Goal: Transaction & Acquisition: Obtain resource

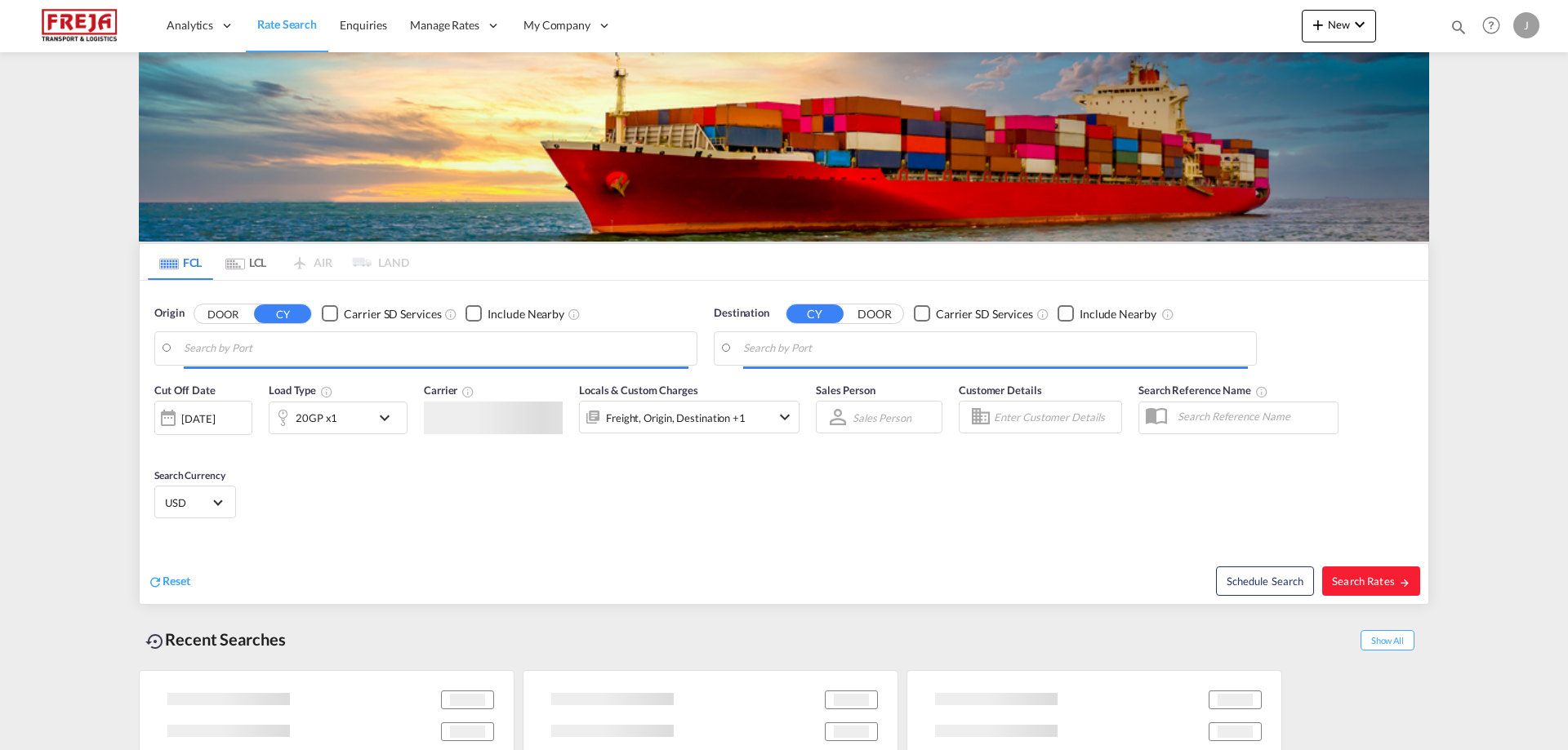
type input "[GEOGRAPHIC_DATA], [GEOGRAPHIC_DATA]"
type input "[GEOGRAPHIC_DATA] ([GEOGRAPHIC_DATA]), [GEOGRAPHIC_DATA]"
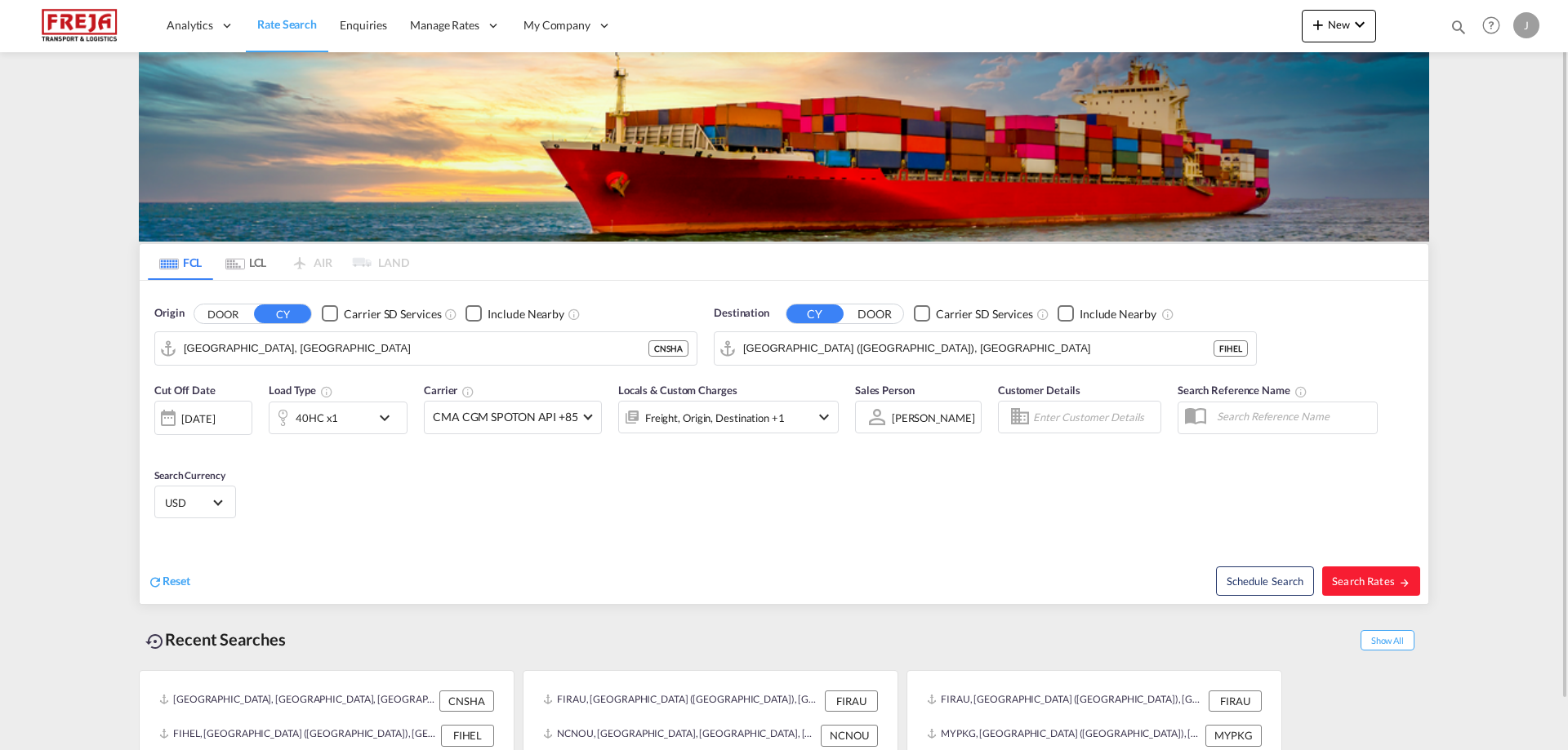
click at [252, 270] on md-tab-item "LCL" at bounding box center [245, 262] width 65 height 36
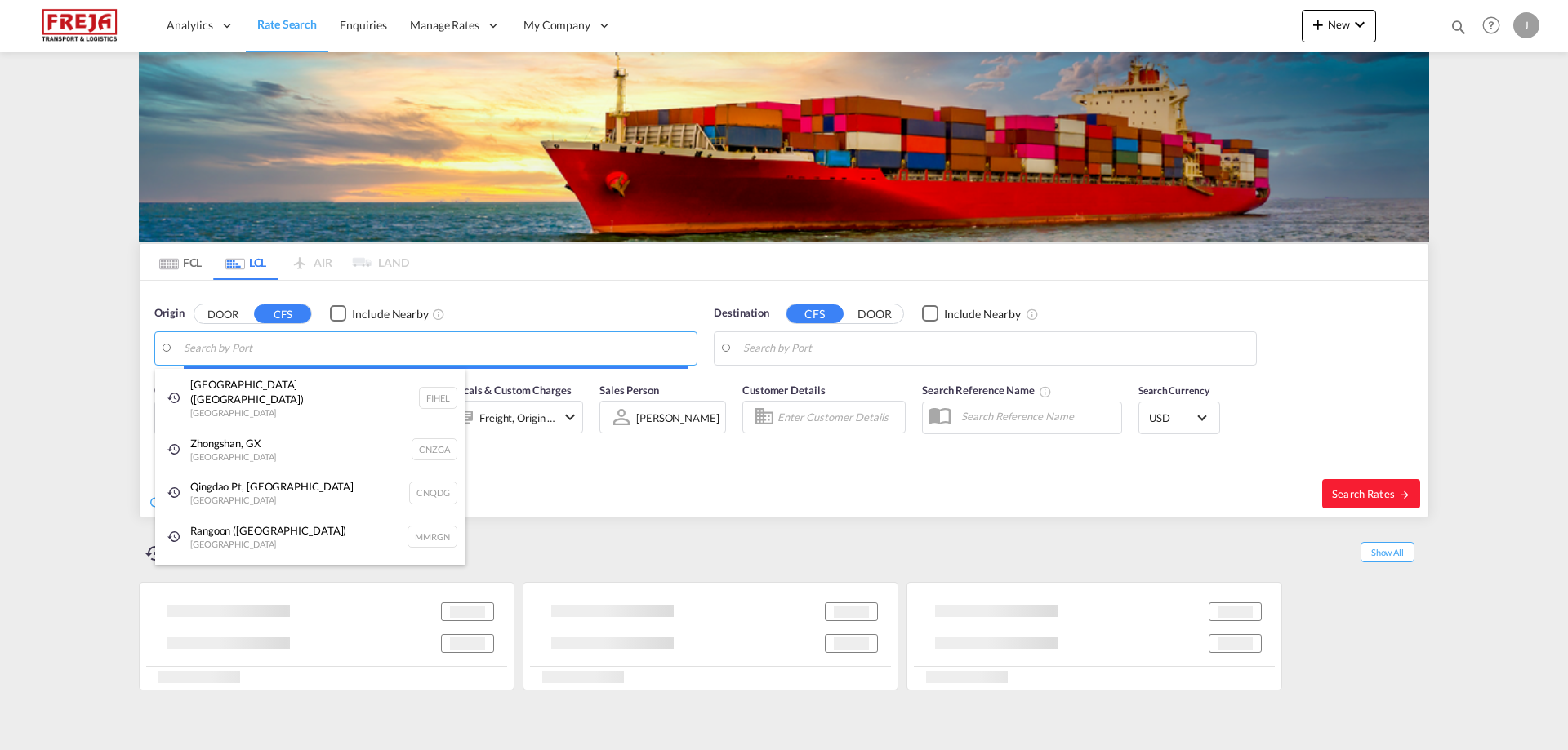
click at [224, 348] on body "Analytics Reports Dashboard Rate Search Enquiries Manage Rates Contract Rates" at bounding box center [784, 375] width 1568 height 750
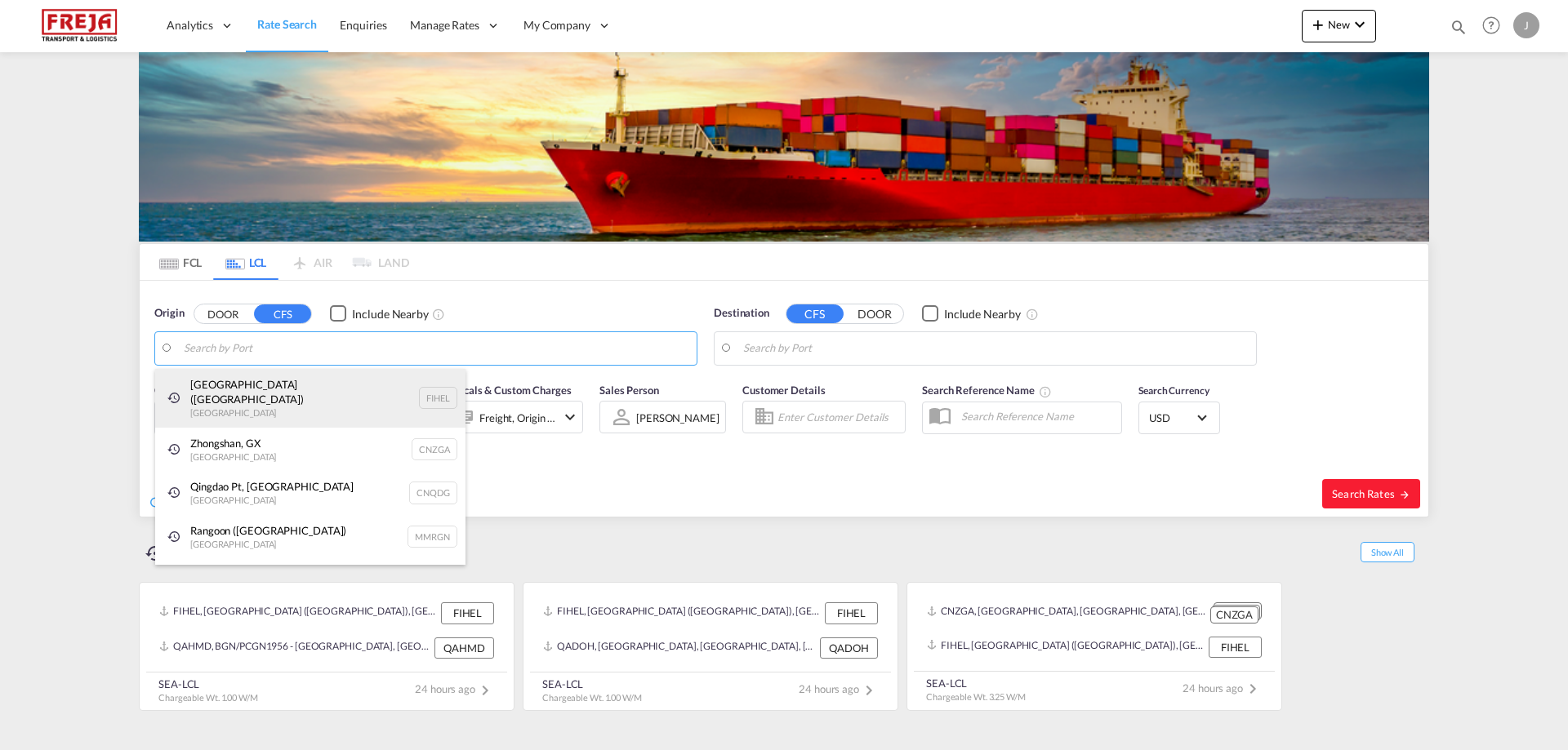
click at [216, 386] on div "[GEOGRAPHIC_DATA] ([GEOGRAPHIC_DATA]) [GEOGRAPHIC_DATA] FIHEL" at bounding box center [310, 398] width 310 height 59
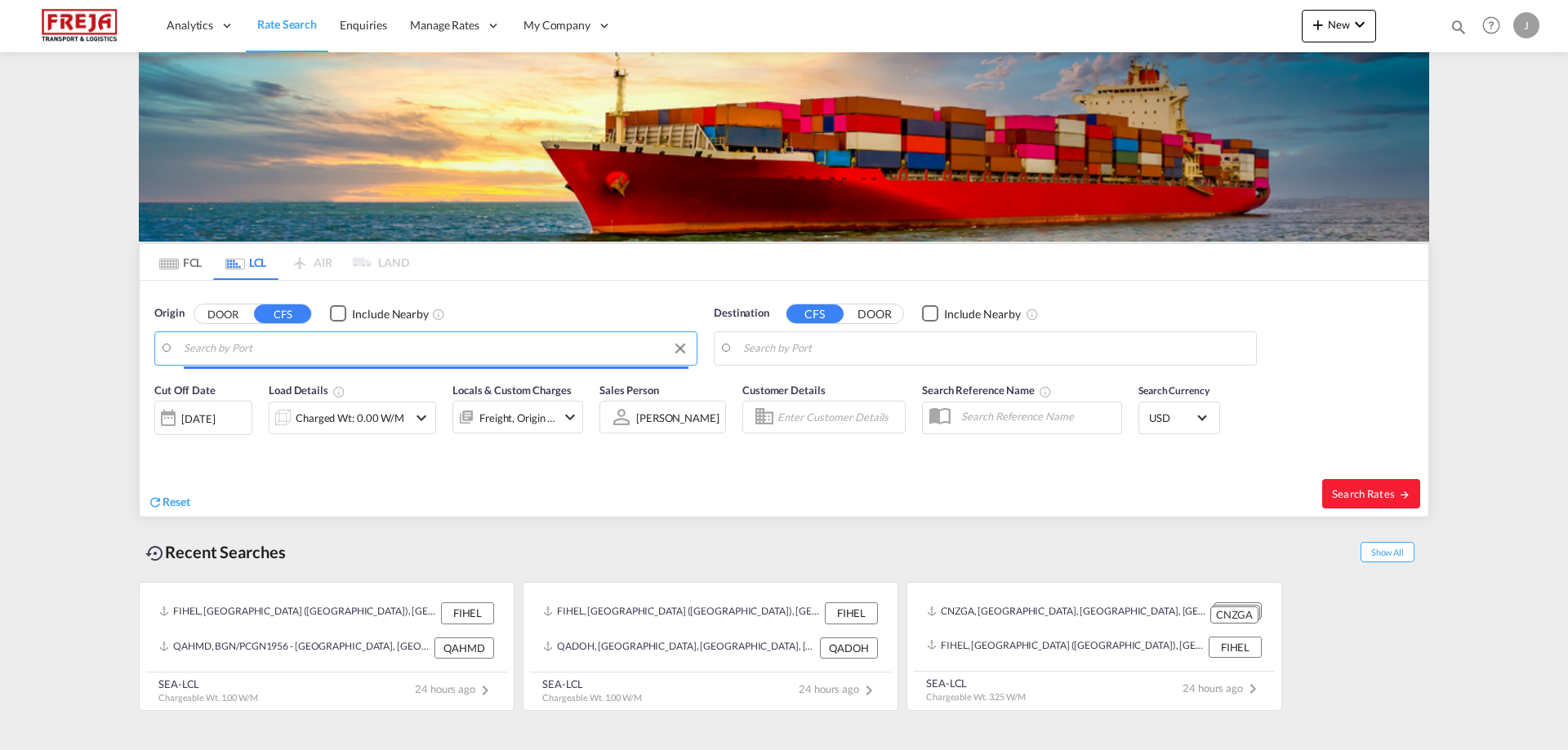
type input "[GEOGRAPHIC_DATA] ([GEOGRAPHIC_DATA]), [GEOGRAPHIC_DATA]"
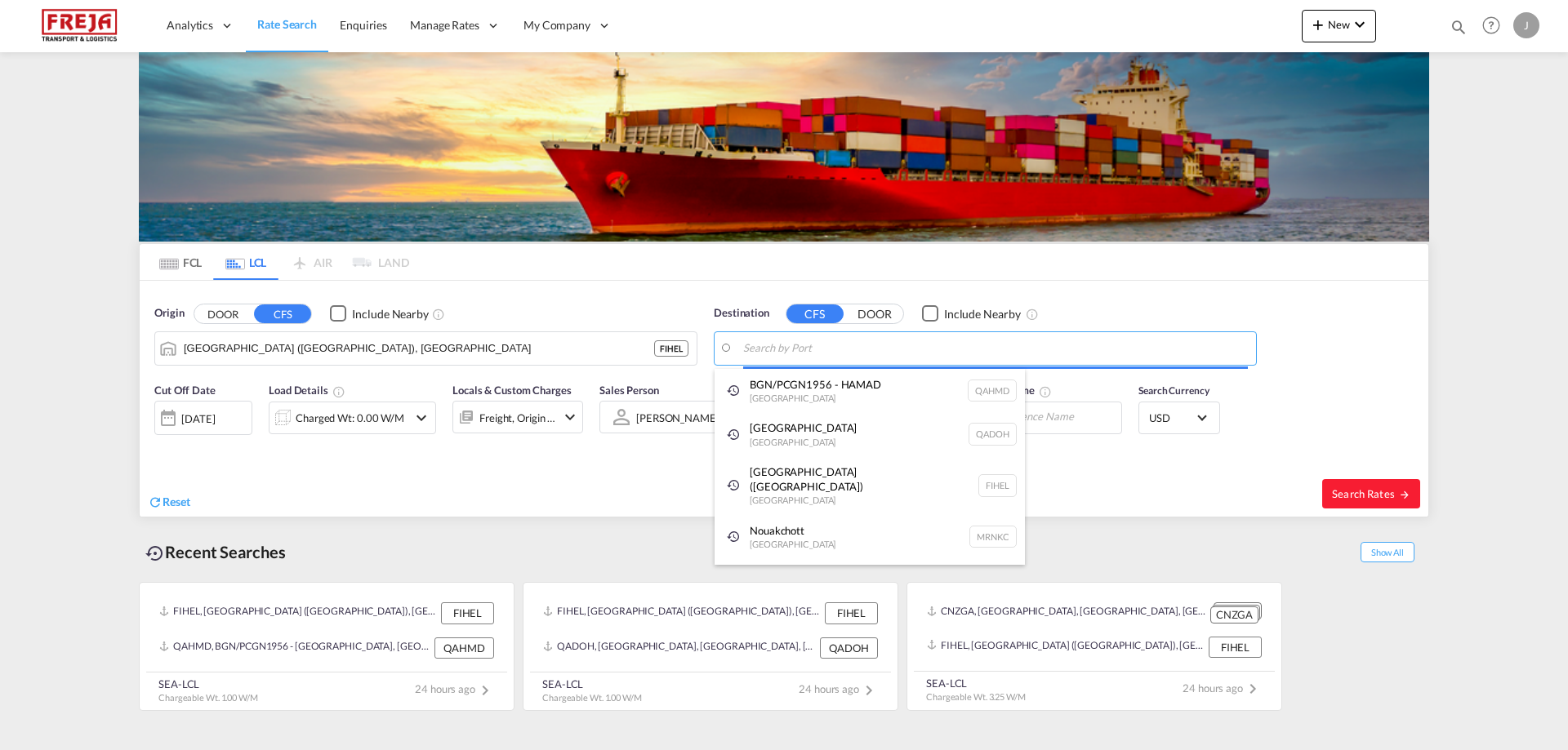
click at [768, 353] on body "Analytics Reports Dashboard Rate Search Enquiries Manage Rates Contract Rates" at bounding box center [784, 375] width 1568 height 750
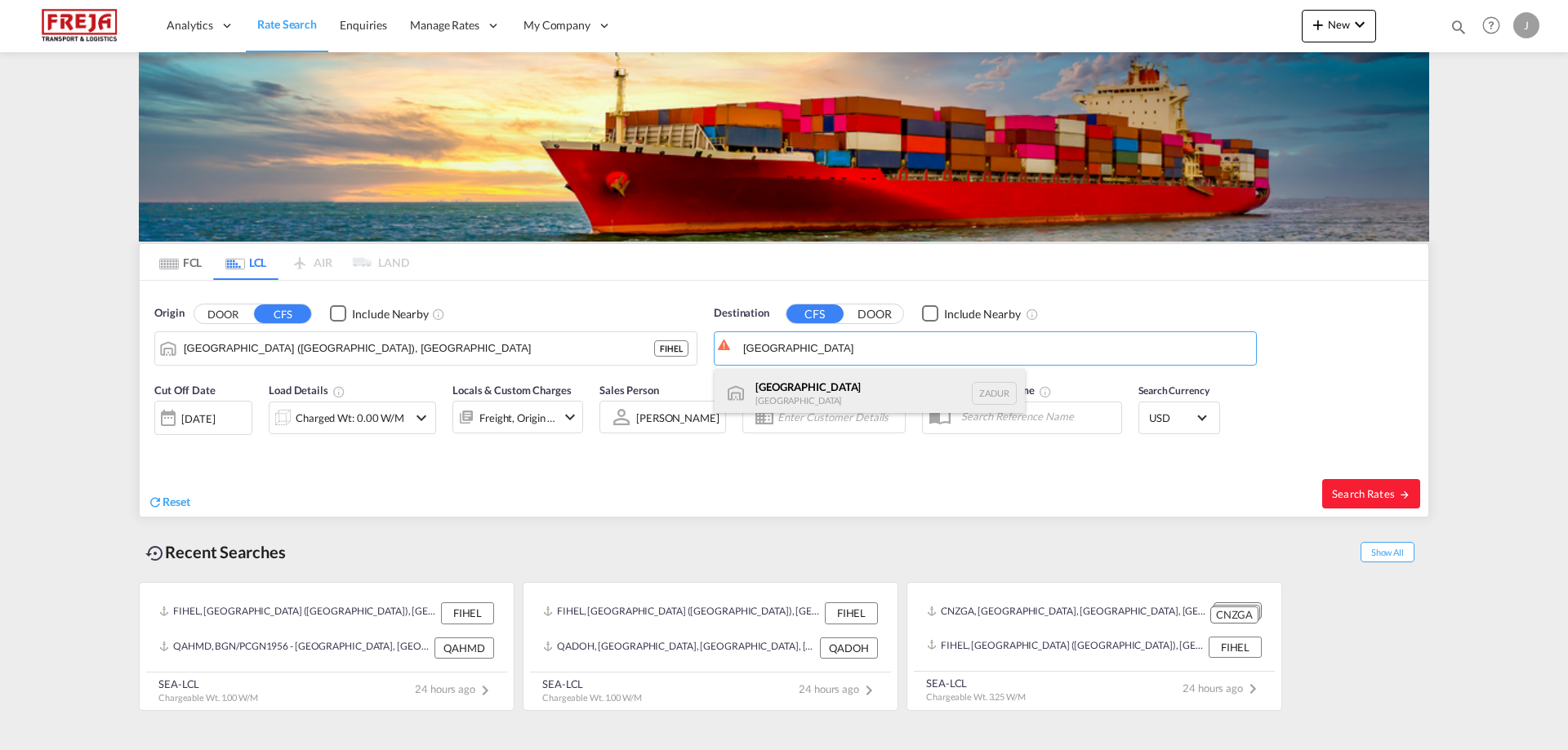
click at [777, 384] on div "[GEOGRAPHIC_DATA] [GEOGRAPHIC_DATA] ZADUR" at bounding box center [869, 393] width 310 height 49
type input "[GEOGRAPHIC_DATA], ZADUR"
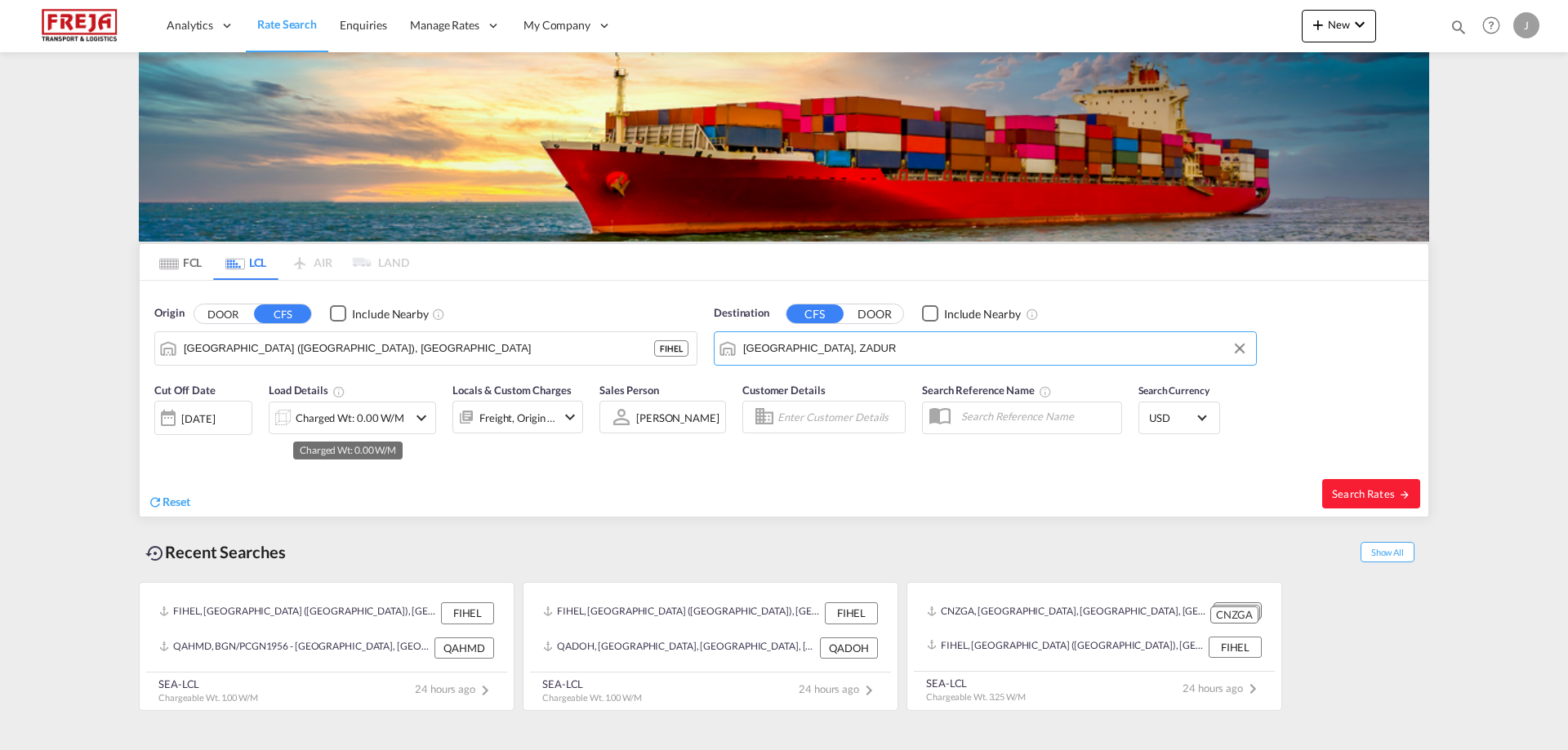
click at [340, 411] on div "Charged Wt: 0.00 W/M" at bounding box center [350, 419] width 109 height 23
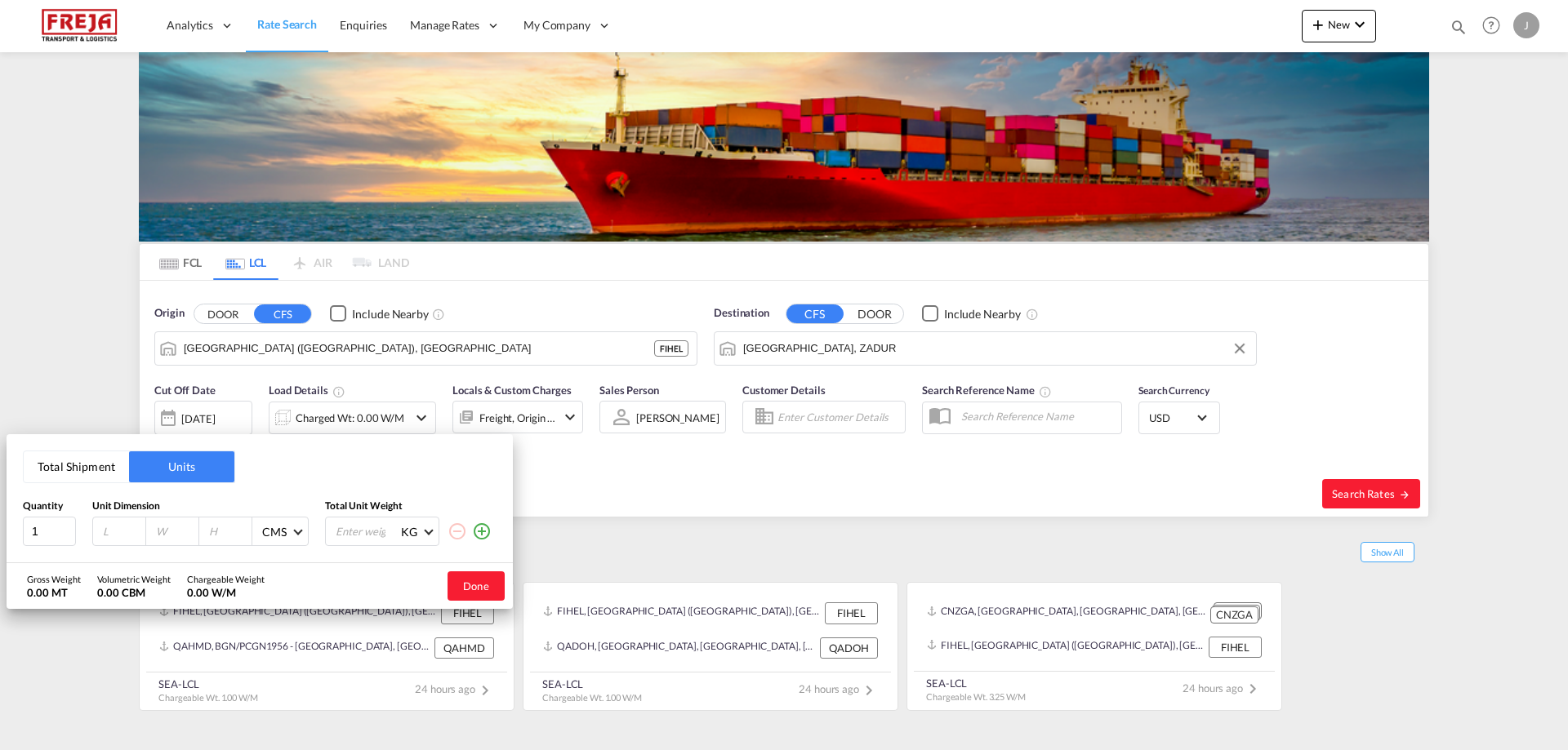
click at [75, 460] on button "Total Shipment" at bounding box center [76, 467] width 106 height 31
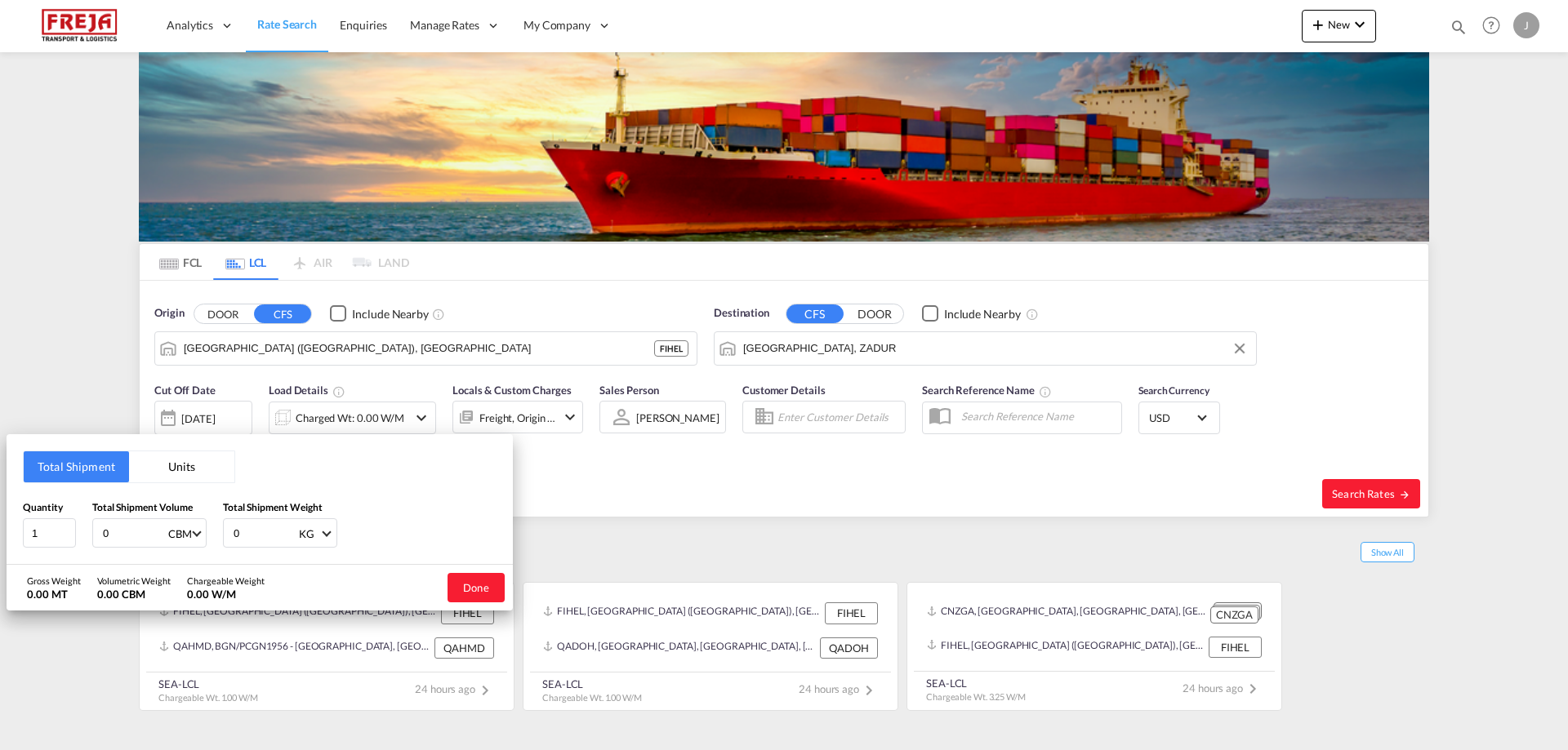
click at [115, 537] on input "0" at bounding box center [133, 533] width 65 height 28
type input "6.52"
type input "1555"
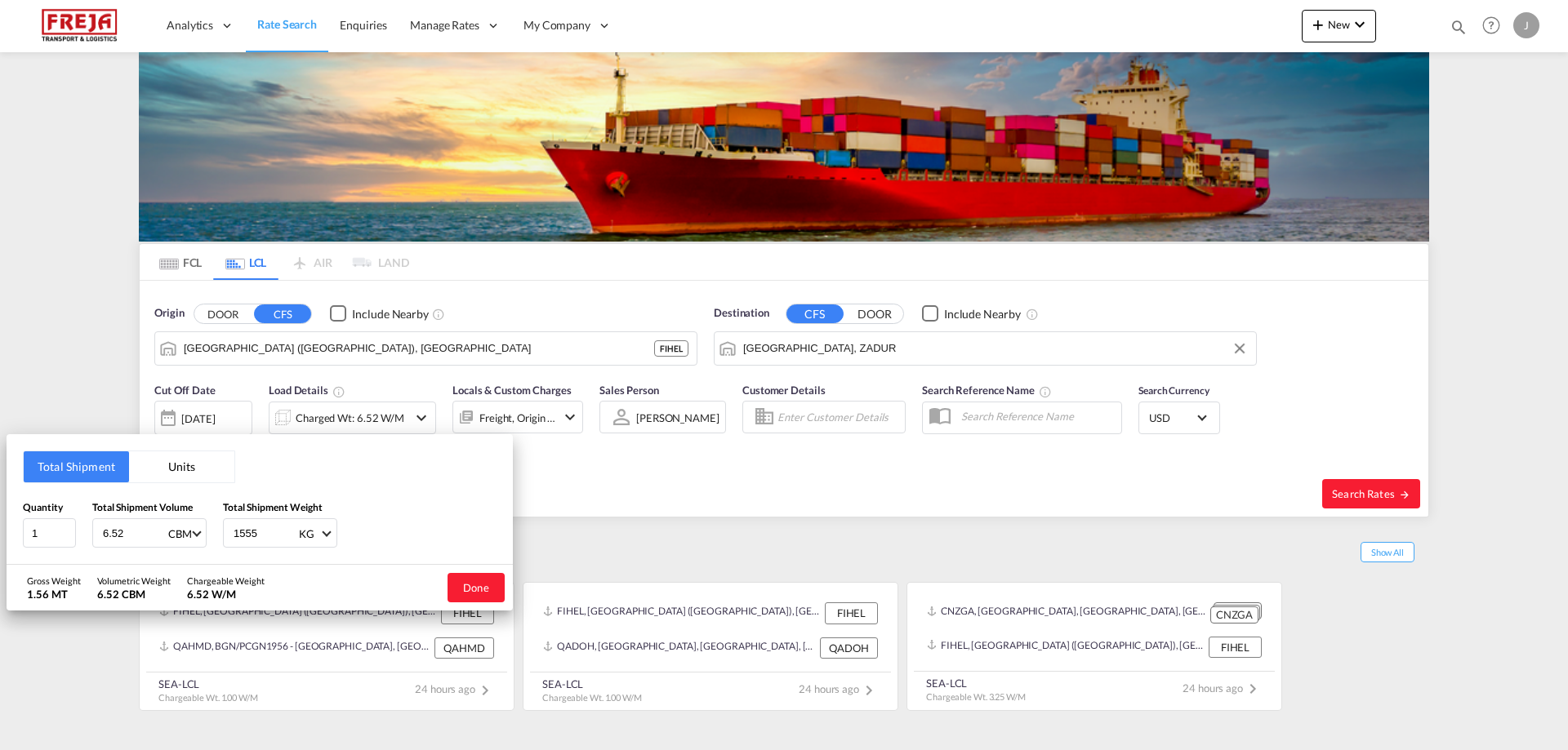
click at [479, 580] on button "Done" at bounding box center [476, 588] width 57 height 29
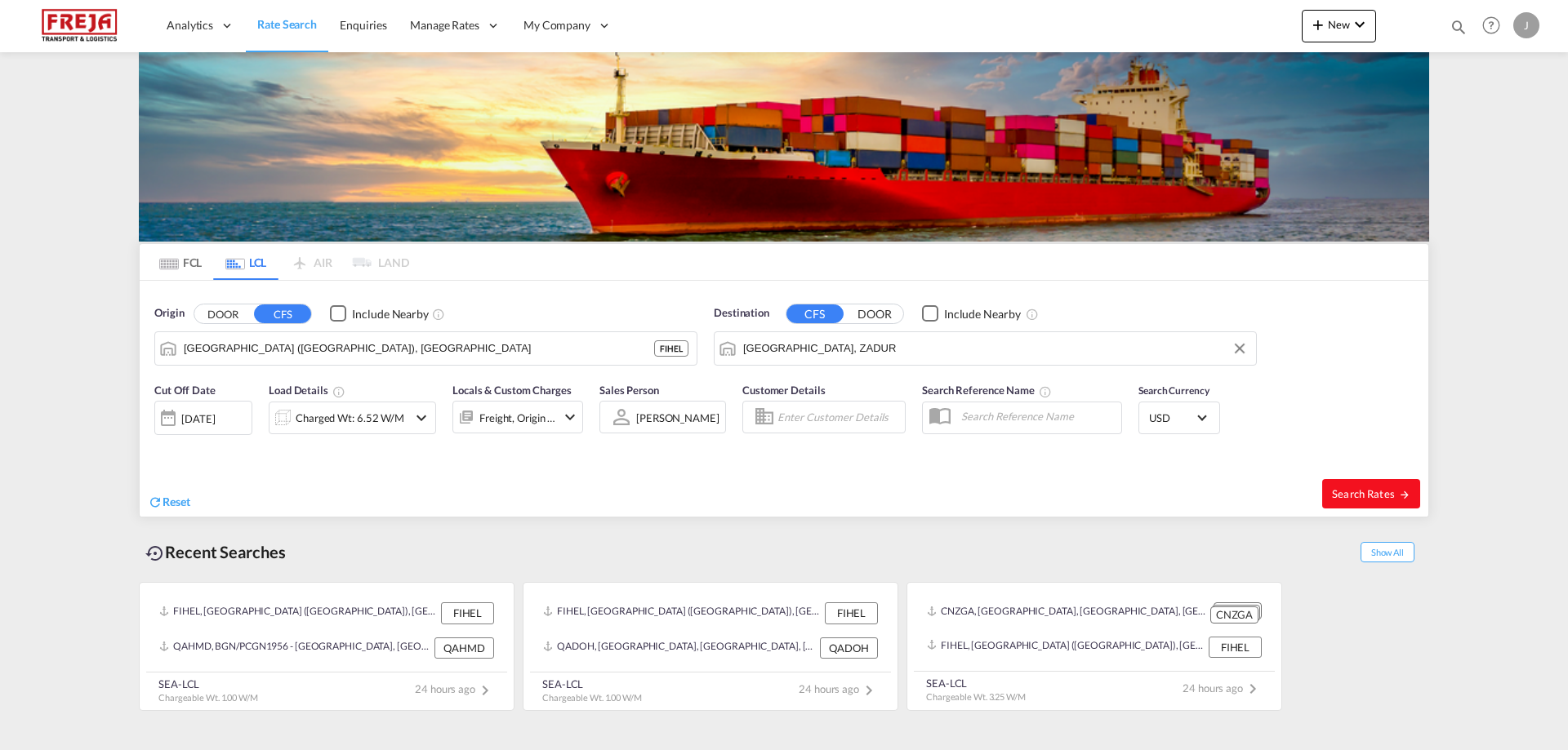
click at [1363, 491] on span "Search Rates" at bounding box center [1370, 493] width 78 height 13
type input "FIHEL to ZADUR / [DATE]"
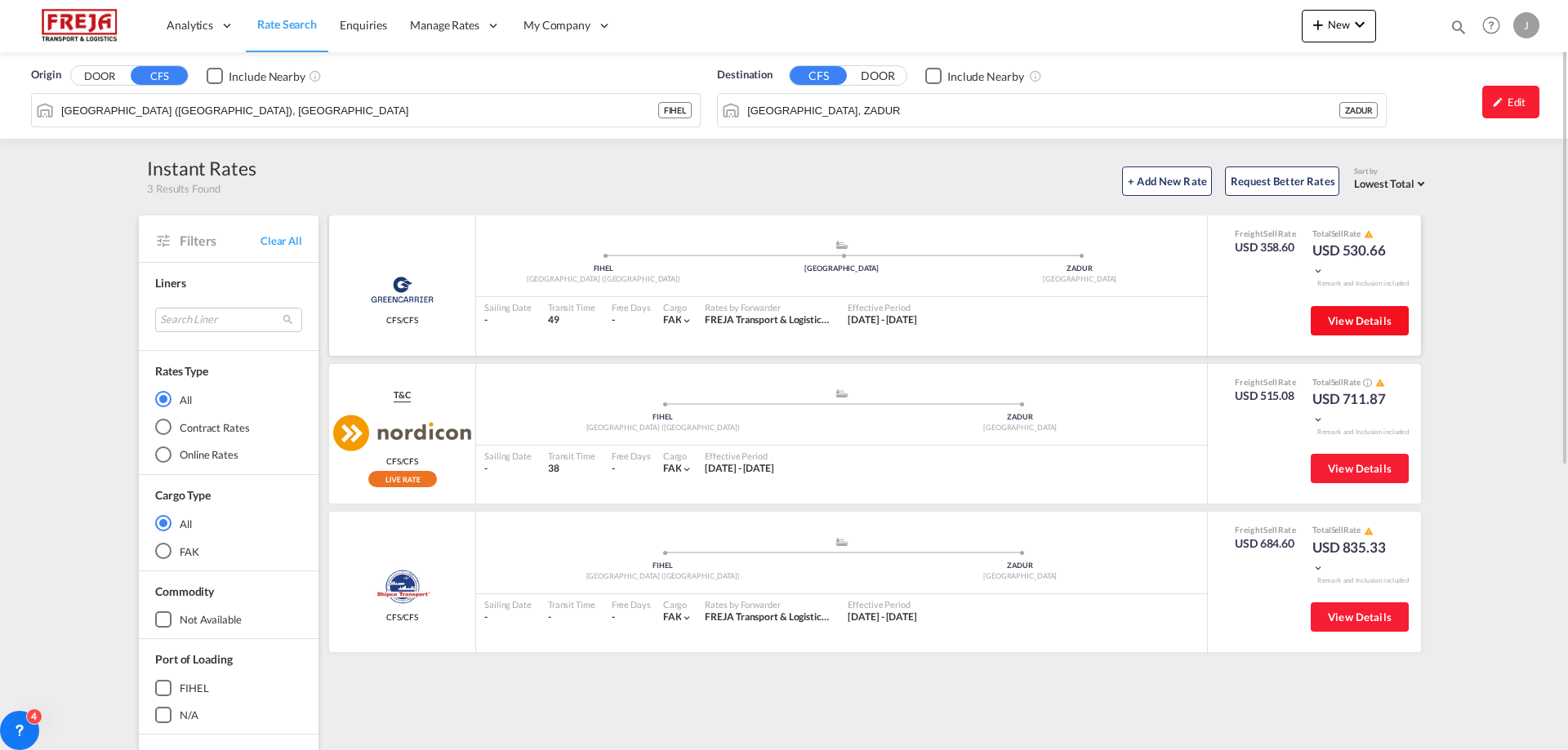
click at [1374, 327] on span "View Details" at bounding box center [1360, 320] width 64 height 13
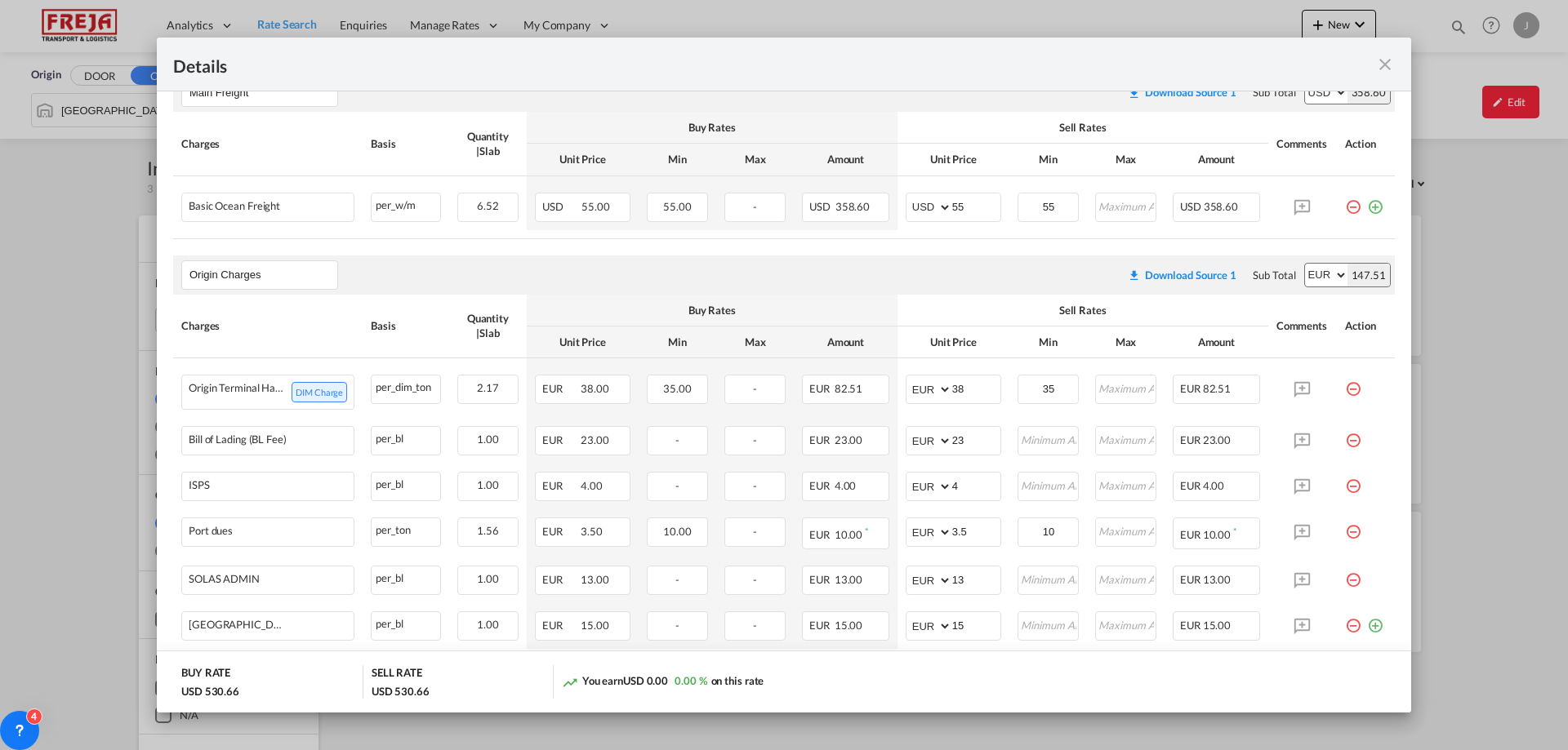
scroll to position [292, 0]
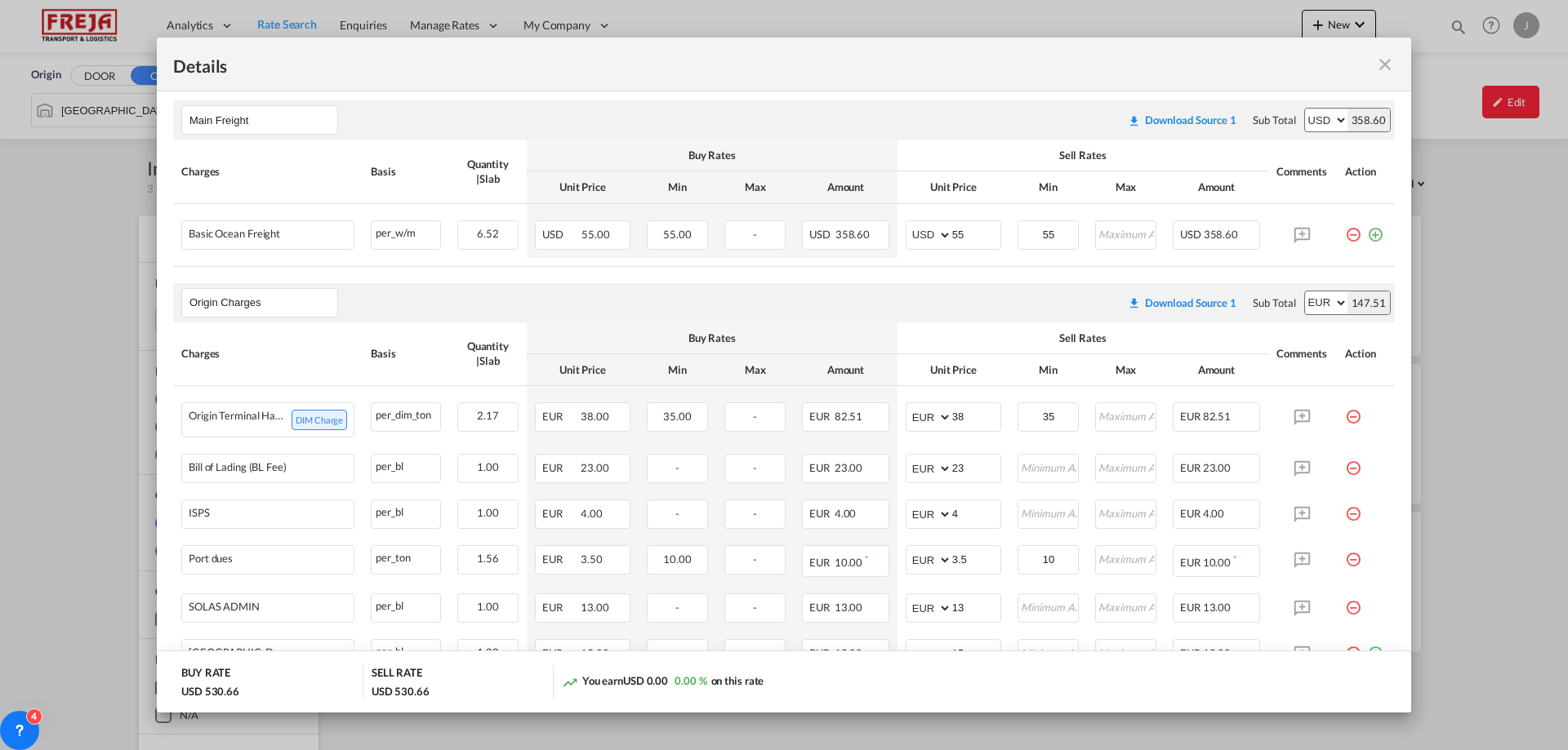
click at [1385, 71] on md-icon "icon-close fg-AAA8AD m-0 cursor" at bounding box center [1385, 64] width 19 height 19
